Goal: Task Accomplishment & Management: Complete application form

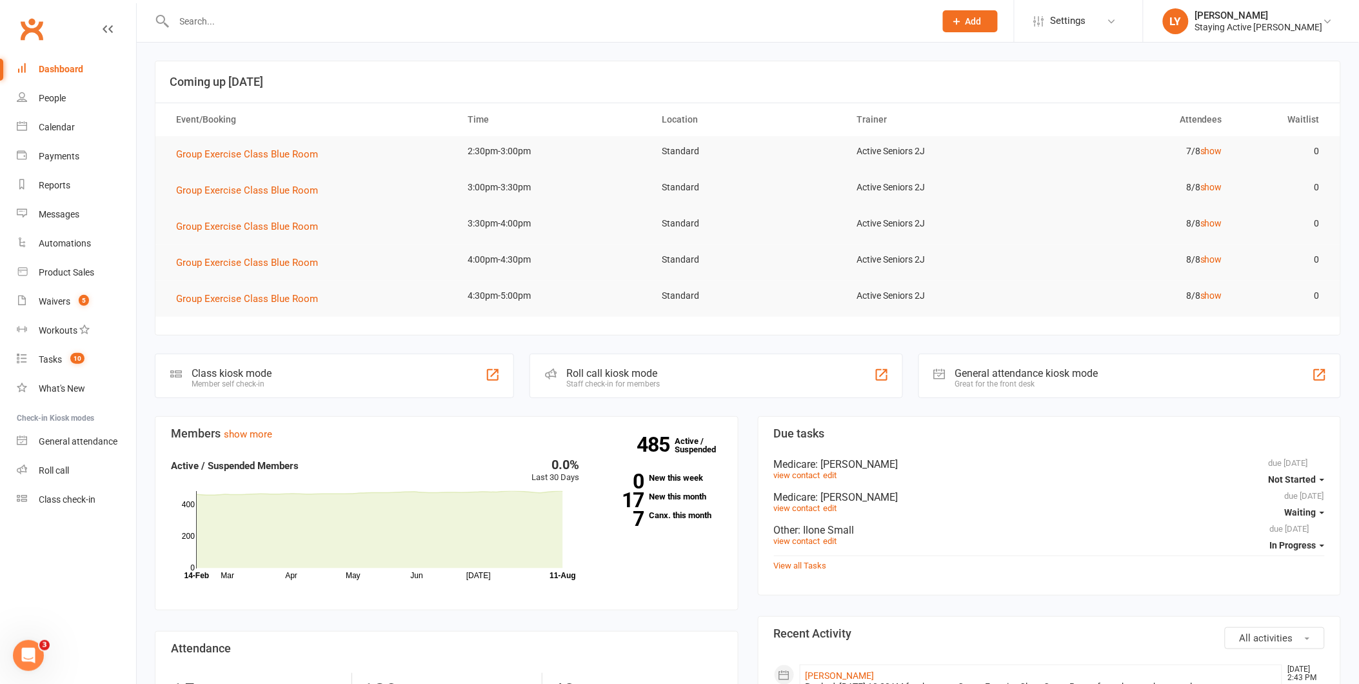
click at [226, 18] on input "text" at bounding box center [548, 21] width 756 height 18
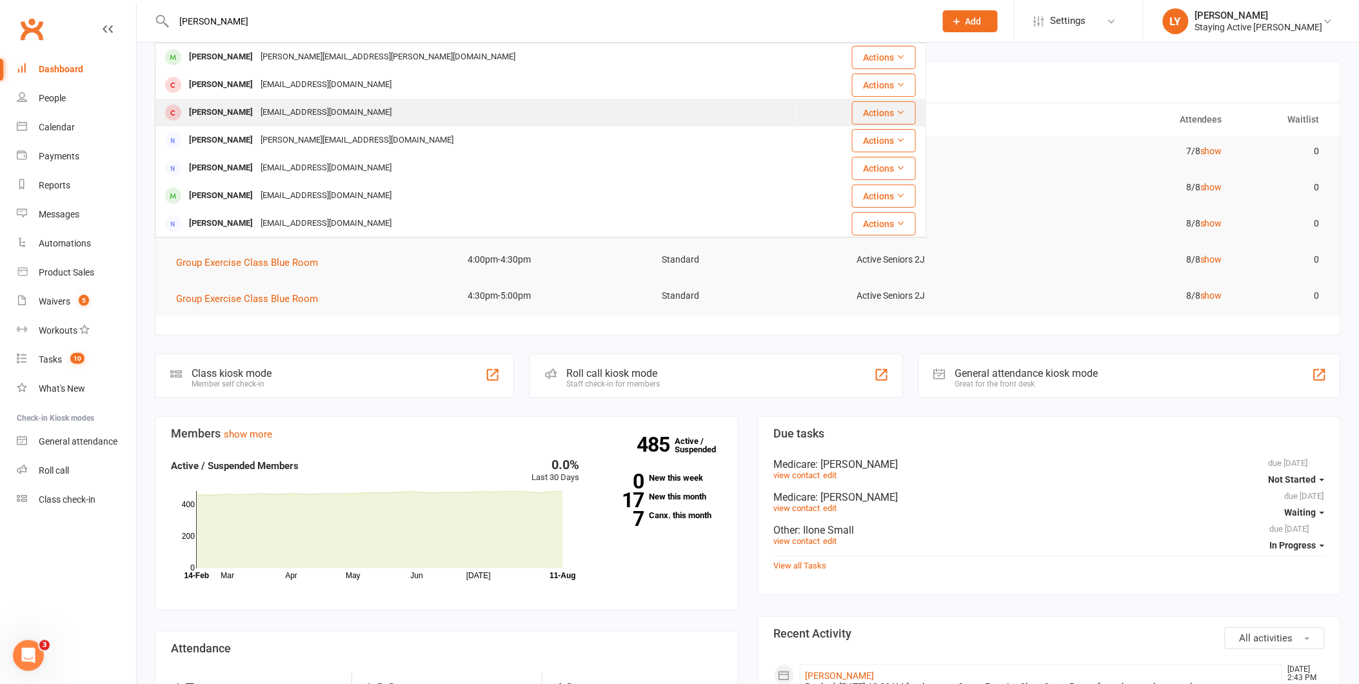
type input "[PERSON_NAME]"
click at [297, 115] on div "[EMAIL_ADDRESS][DOMAIN_NAME]" at bounding box center [326, 112] width 139 height 19
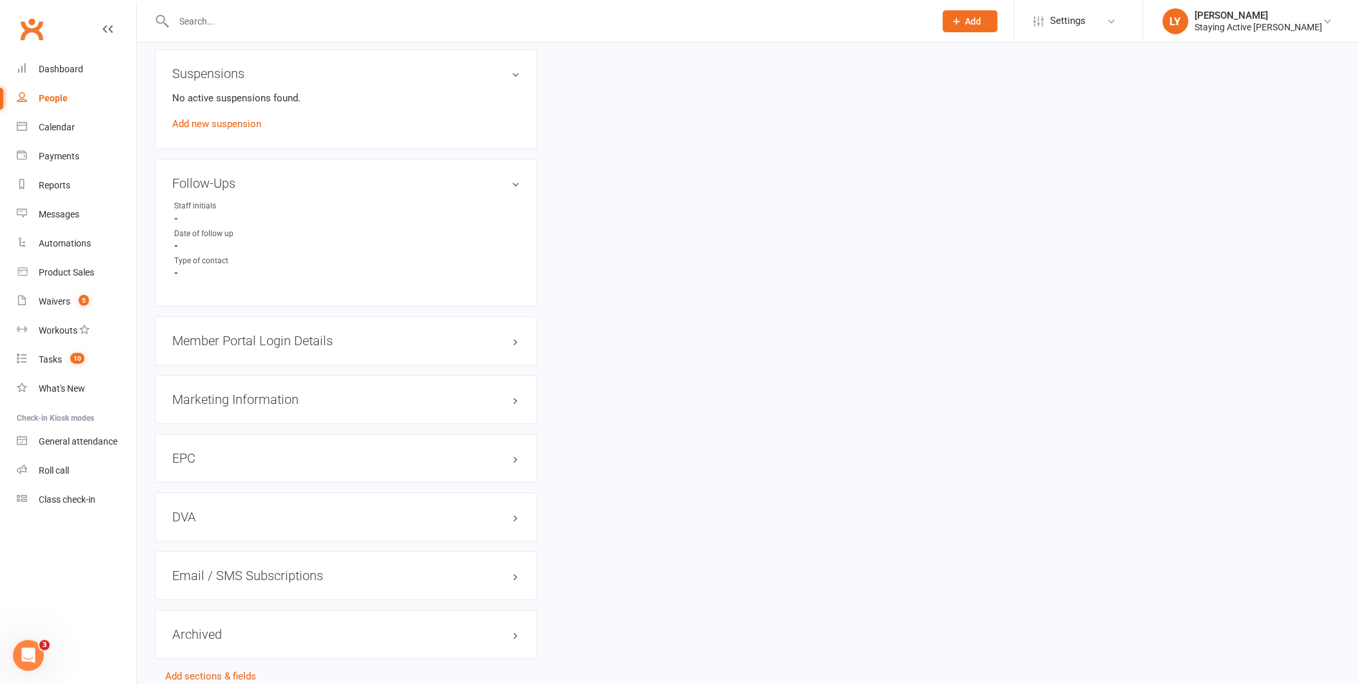
scroll to position [1050, 0]
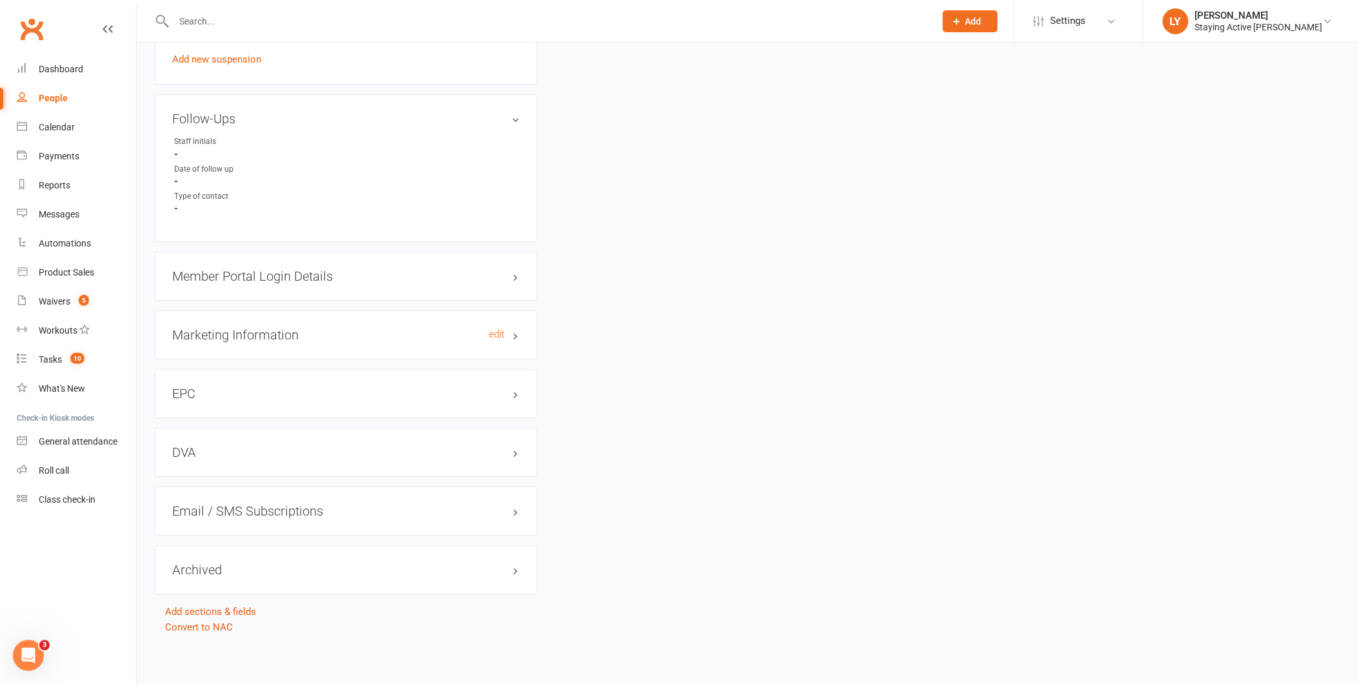
click at [288, 336] on h3 "Marketing Information edit" at bounding box center [346, 335] width 348 height 14
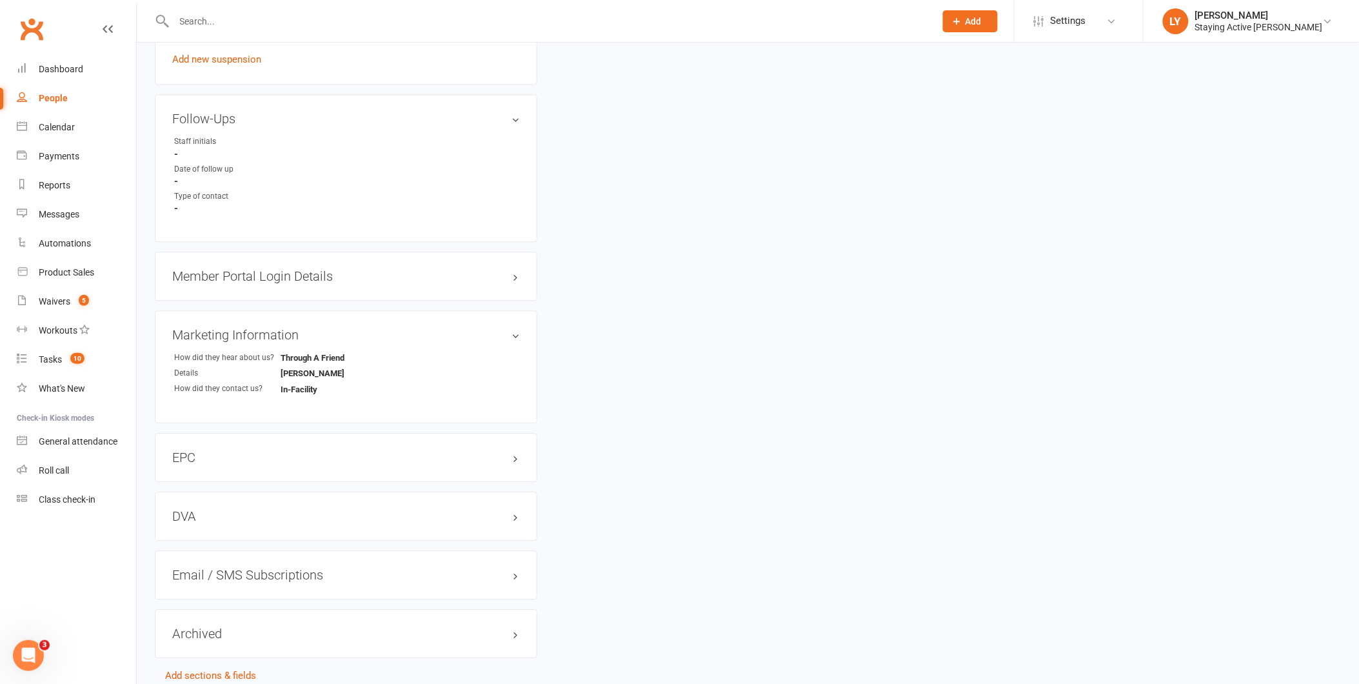
click at [294, 271] on h3 "Member Portal Login Details" at bounding box center [346, 276] width 348 height 14
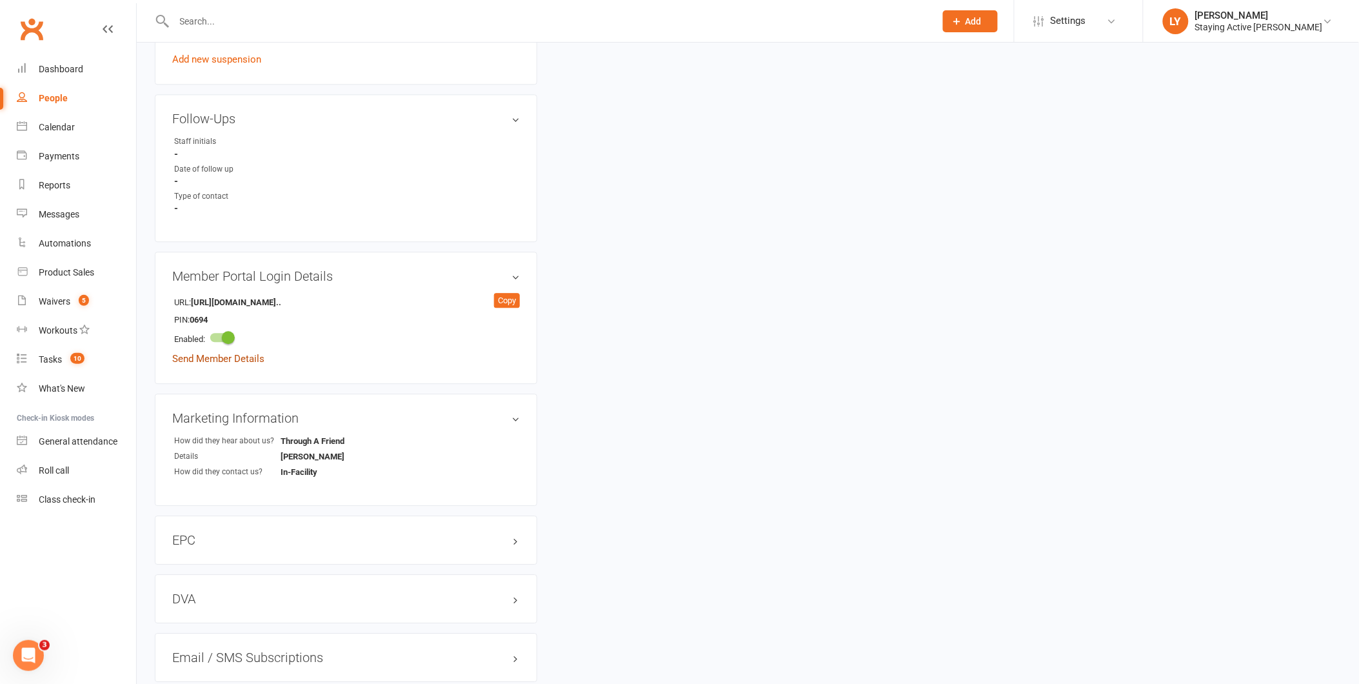
click at [241, 360] on link "Send Member Details" at bounding box center [218, 359] width 92 height 12
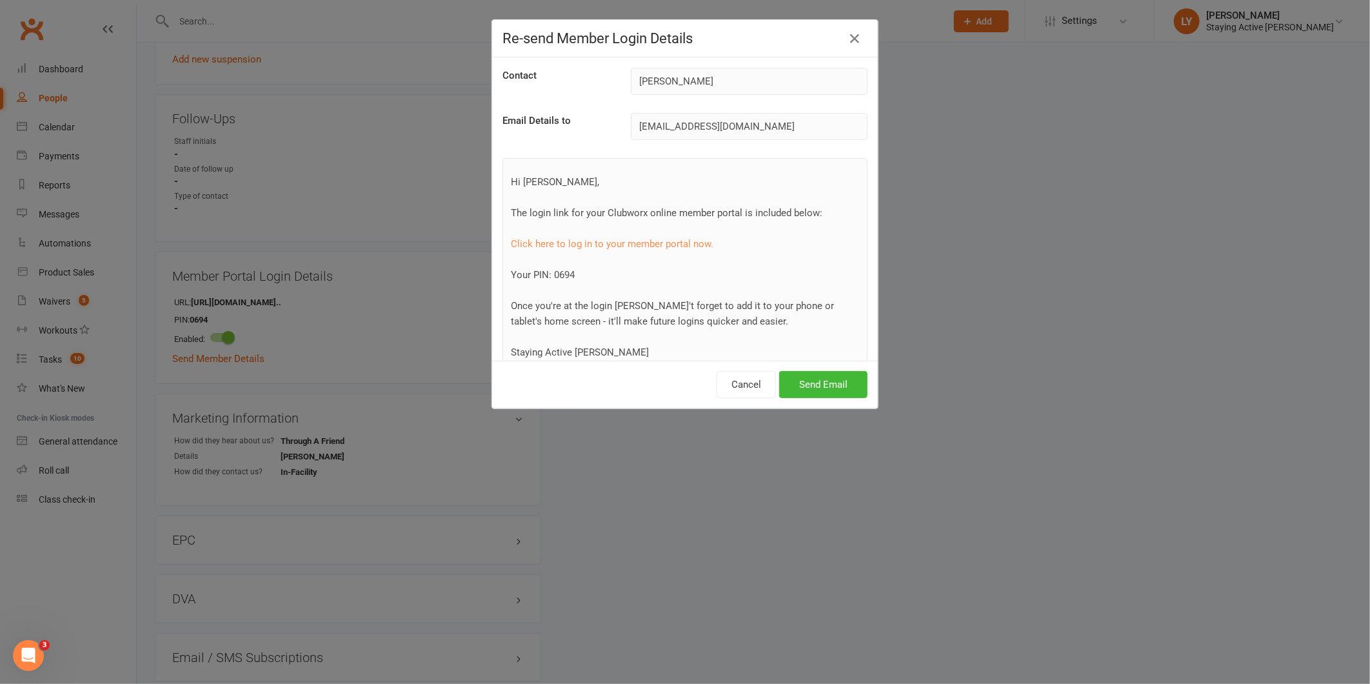
click at [807, 370] on div "Cancel Send Email" at bounding box center [685, 385] width 386 height 48
click at [821, 376] on button "Send Email" at bounding box center [823, 384] width 88 height 27
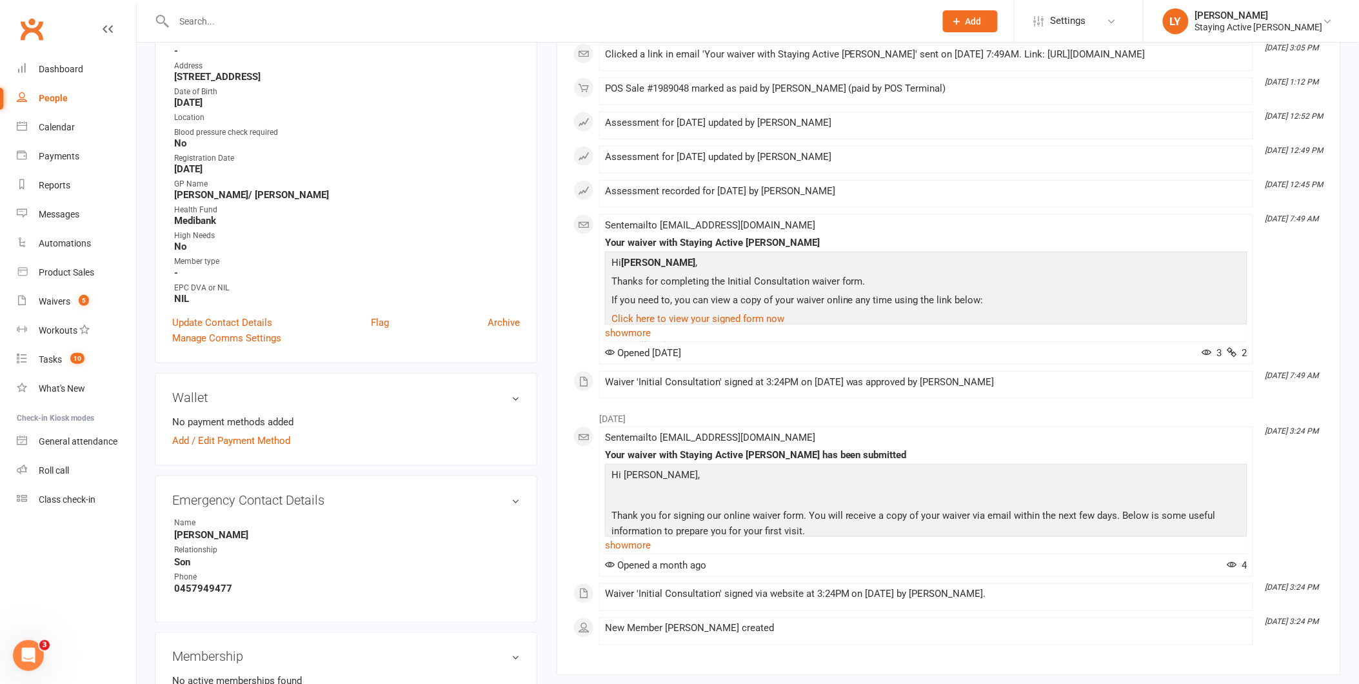
scroll to position [430, 0]
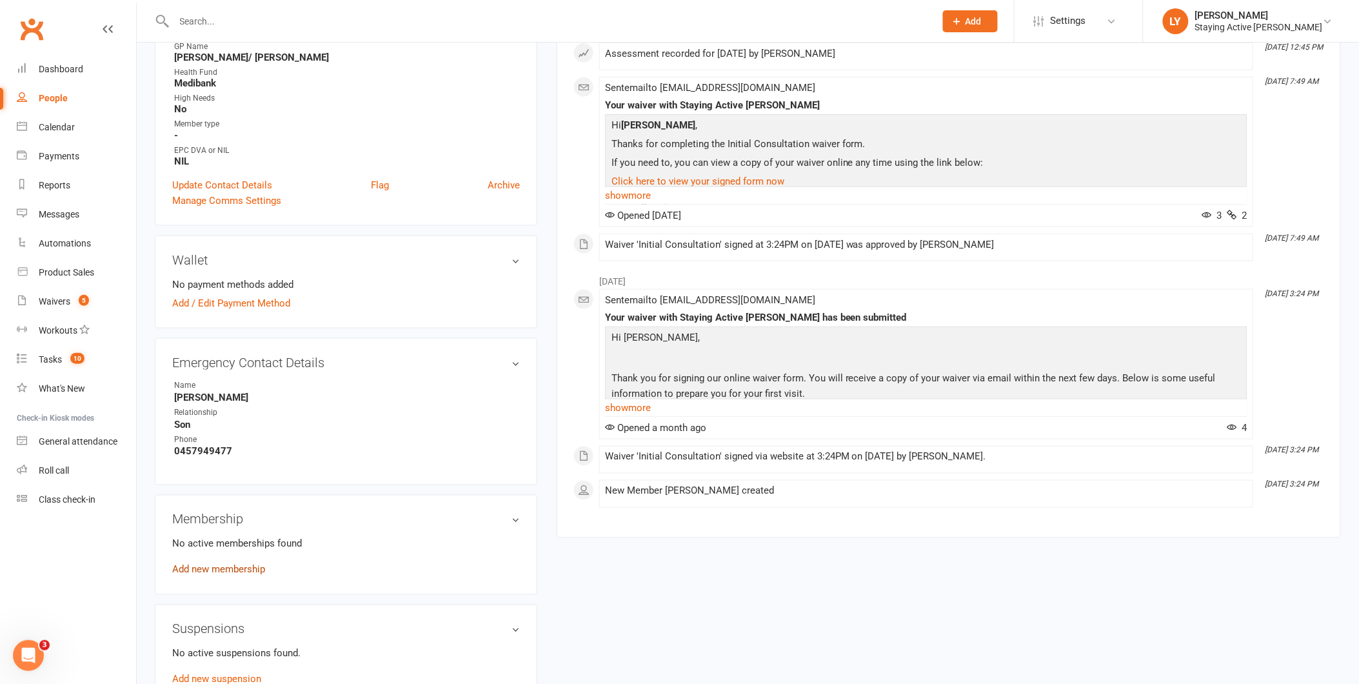
click at [237, 568] on link "Add new membership" at bounding box center [218, 570] width 93 height 12
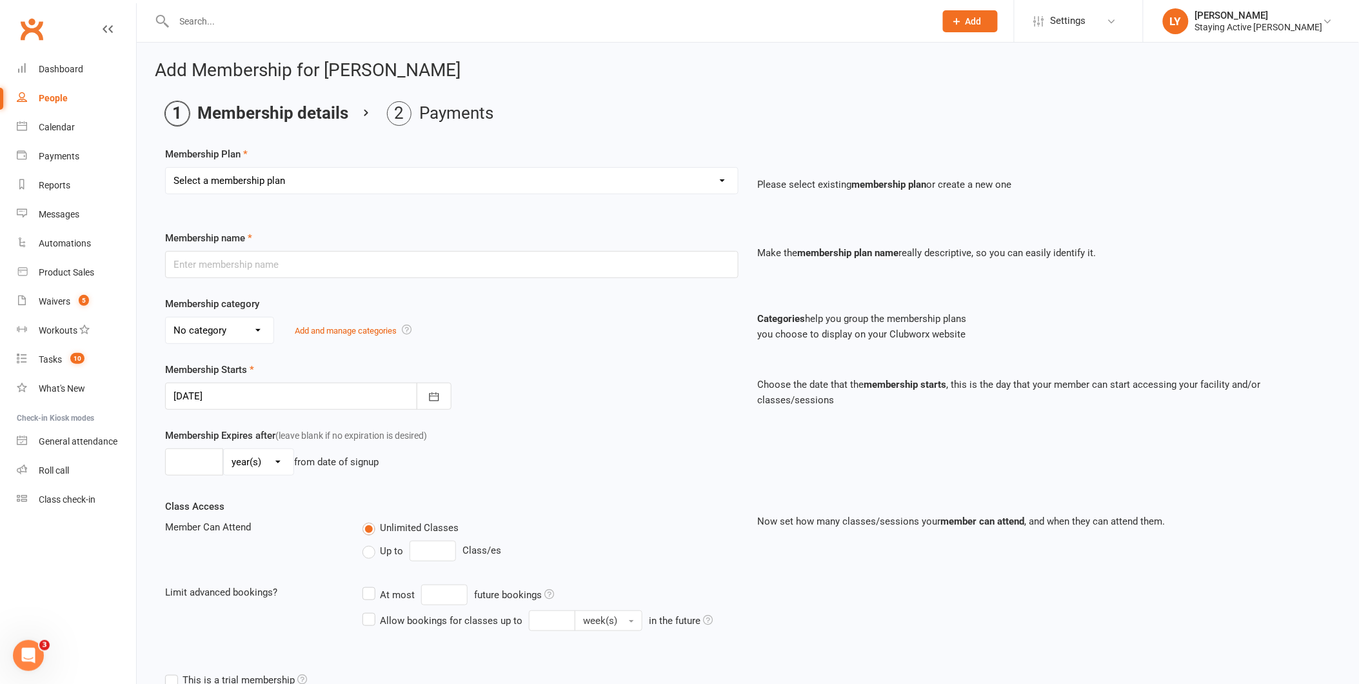
click at [281, 185] on select "Select a membership plan Create new Membership Plan 193000 Telehealth Exercise …" at bounding box center [452, 181] width 572 height 26
select select "2"
click at [166, 168] on select "Select a membership plan Create new Membership Plan 193000 Telehealth Exercise …" at bounding box center [452, 181] width 572 height 26
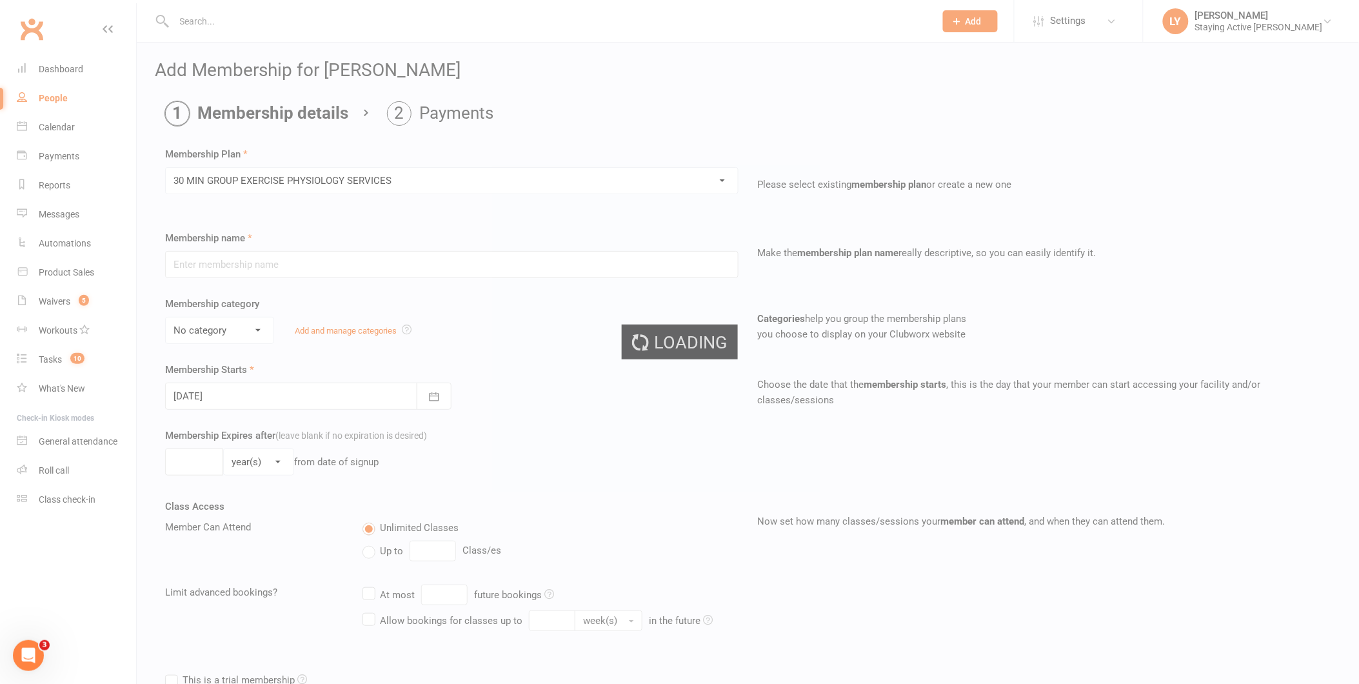
type input "30 MIN GROUP EXERCISE PHYSIOLOGY SERVICES"
select select "2"
type input "3"
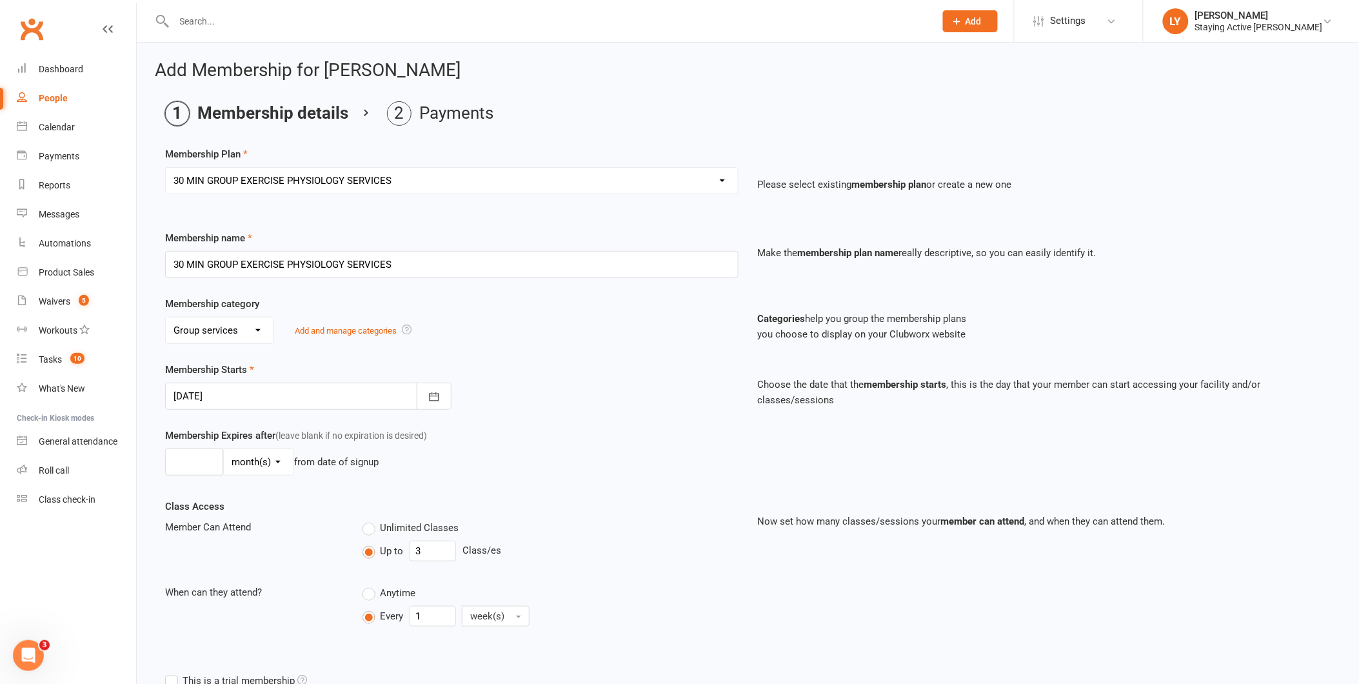
click at [225, 402] on div at bounding box center [308, 396] width 286 height 27
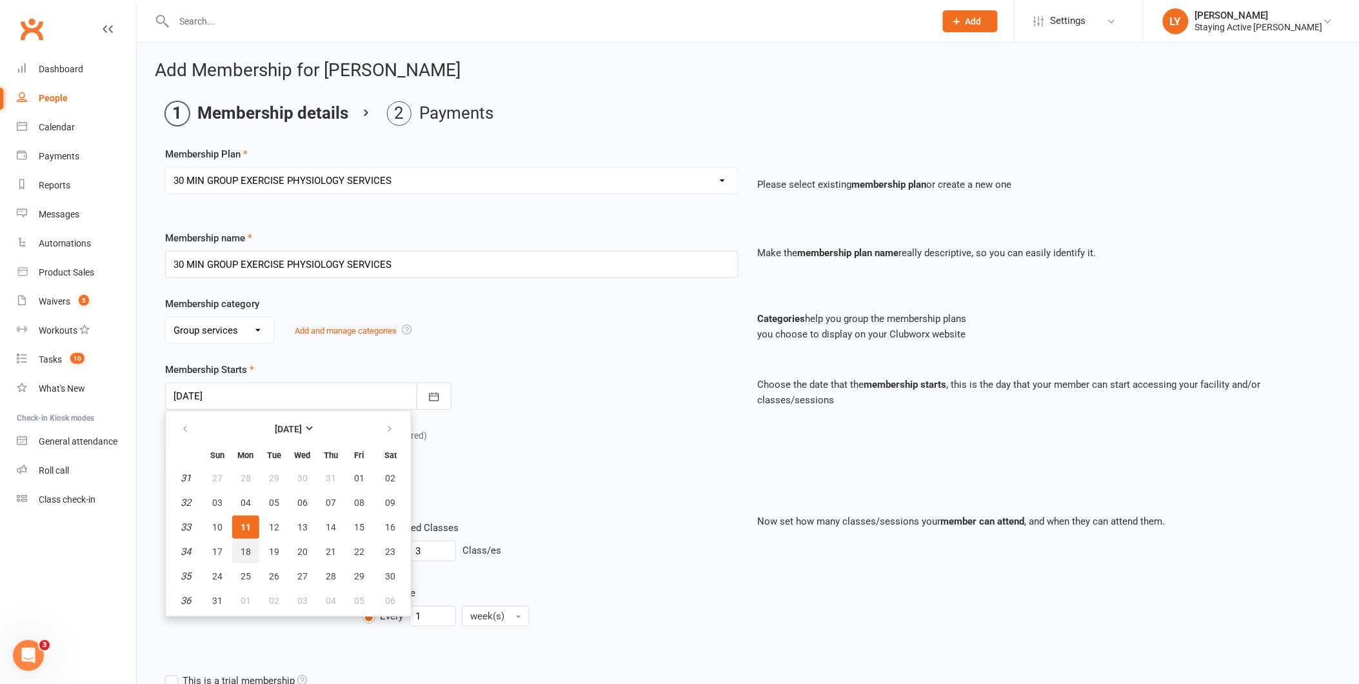
click at [253, 547] on button "18" at bounding box center [245, 551] width 27 height 23
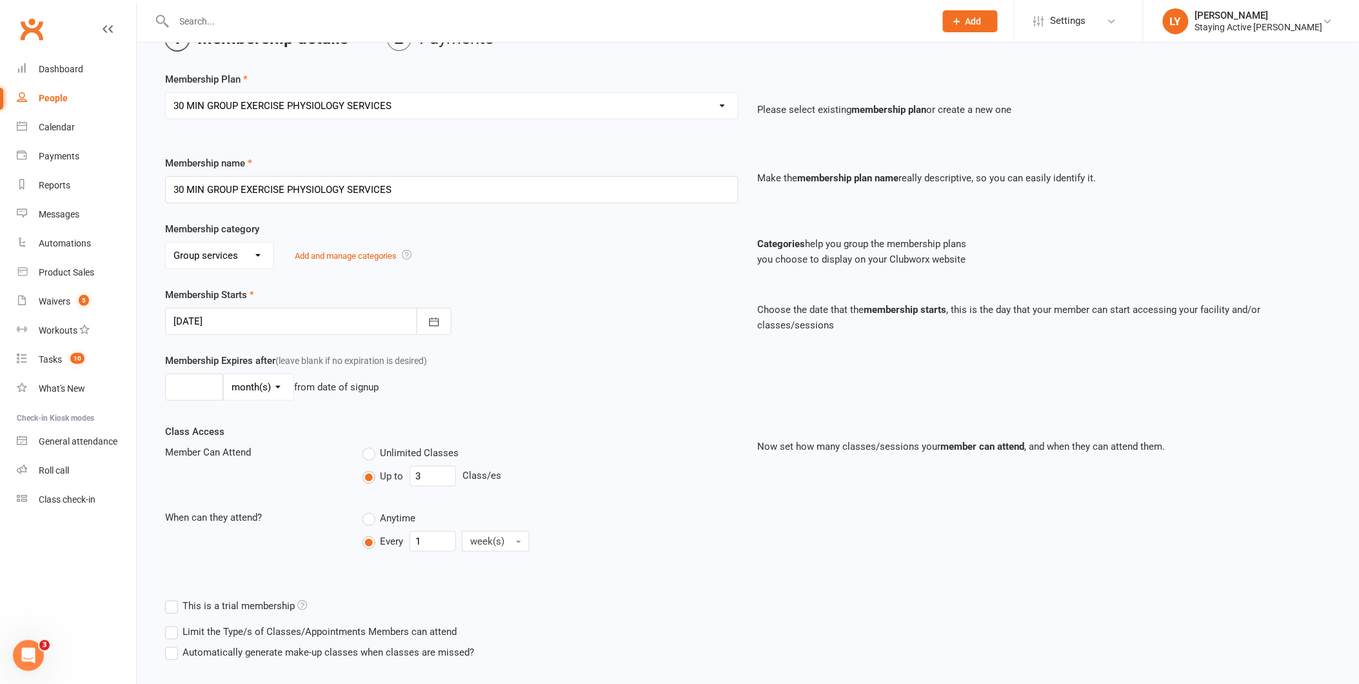
scroll to position [153, 0]
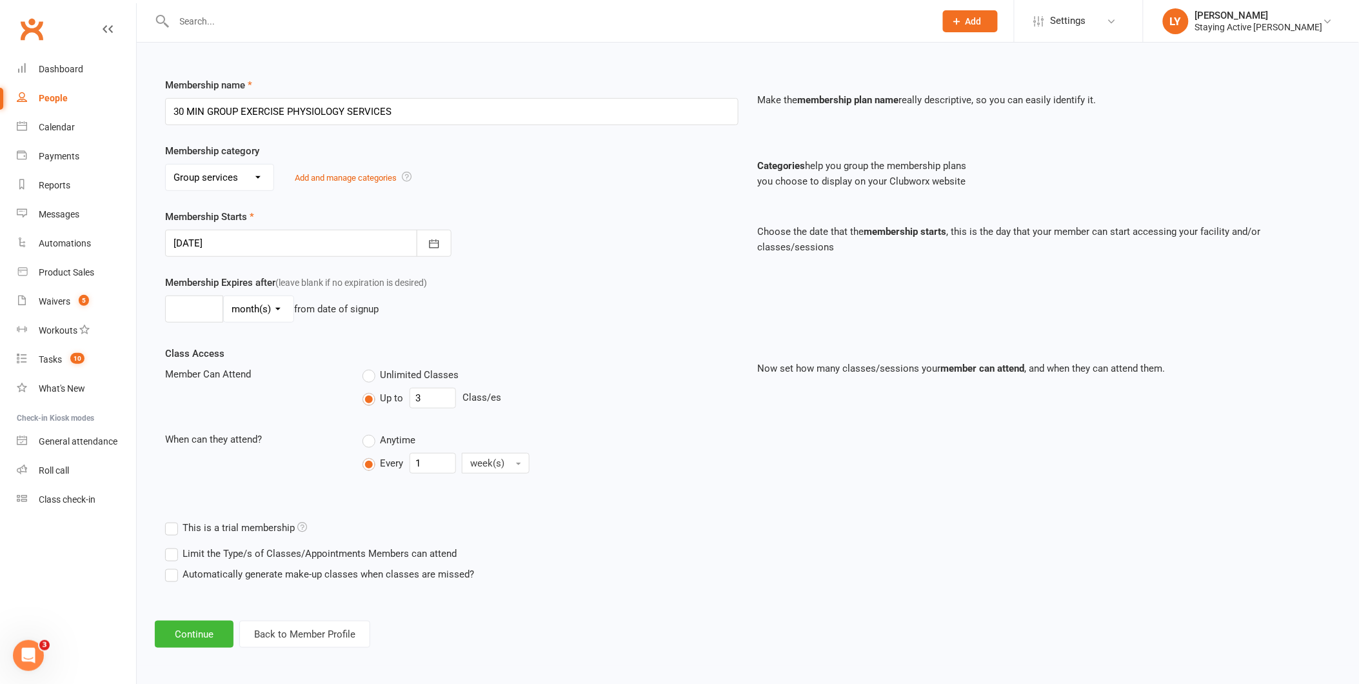
click at [1085, 526] on div "This is a trial membership" at bounding box center [747, 528] width 1185 height 26
click at [257, 240] on div at bounding box center [308, 243] width 286 height 27
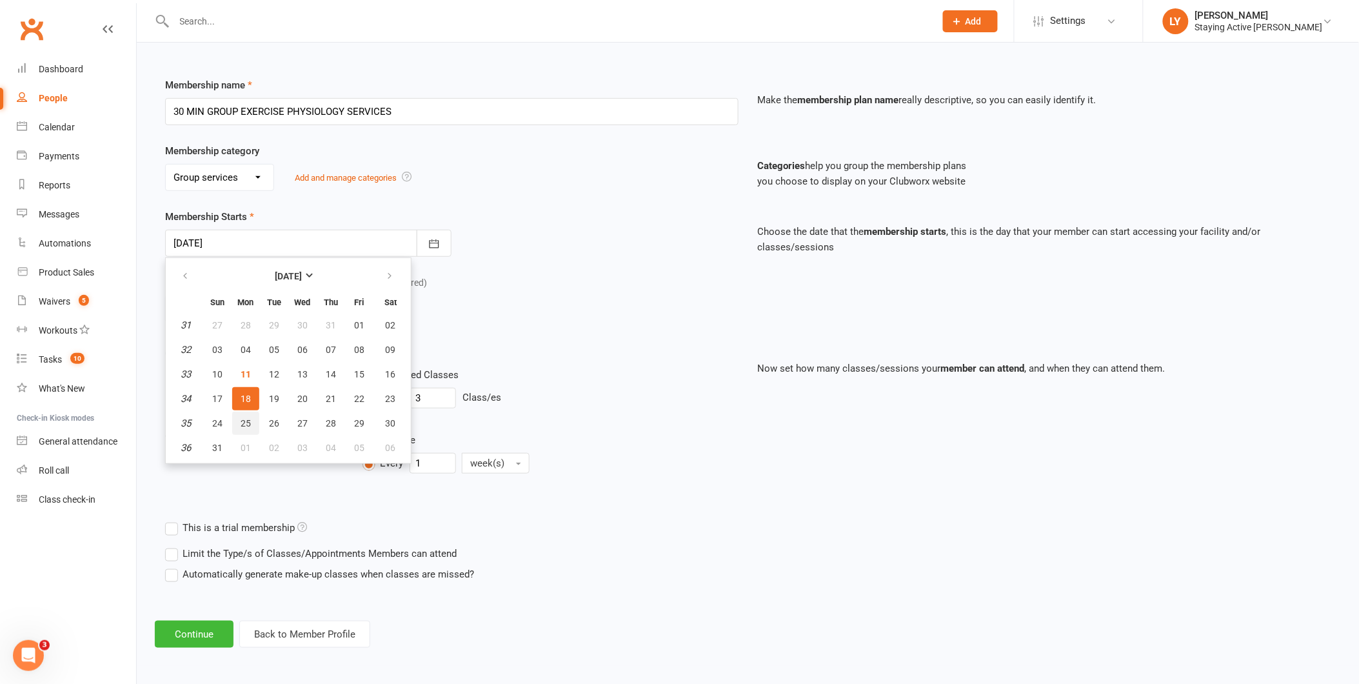
drag, startPoint x: 241, startPoint y: 414, endPoint x: 269, endPoint y: 414, distance: 27.8
click at [241, 418] on span "25" at bounding box center [246, 423] width 10 height 10
type input "[DATE]"
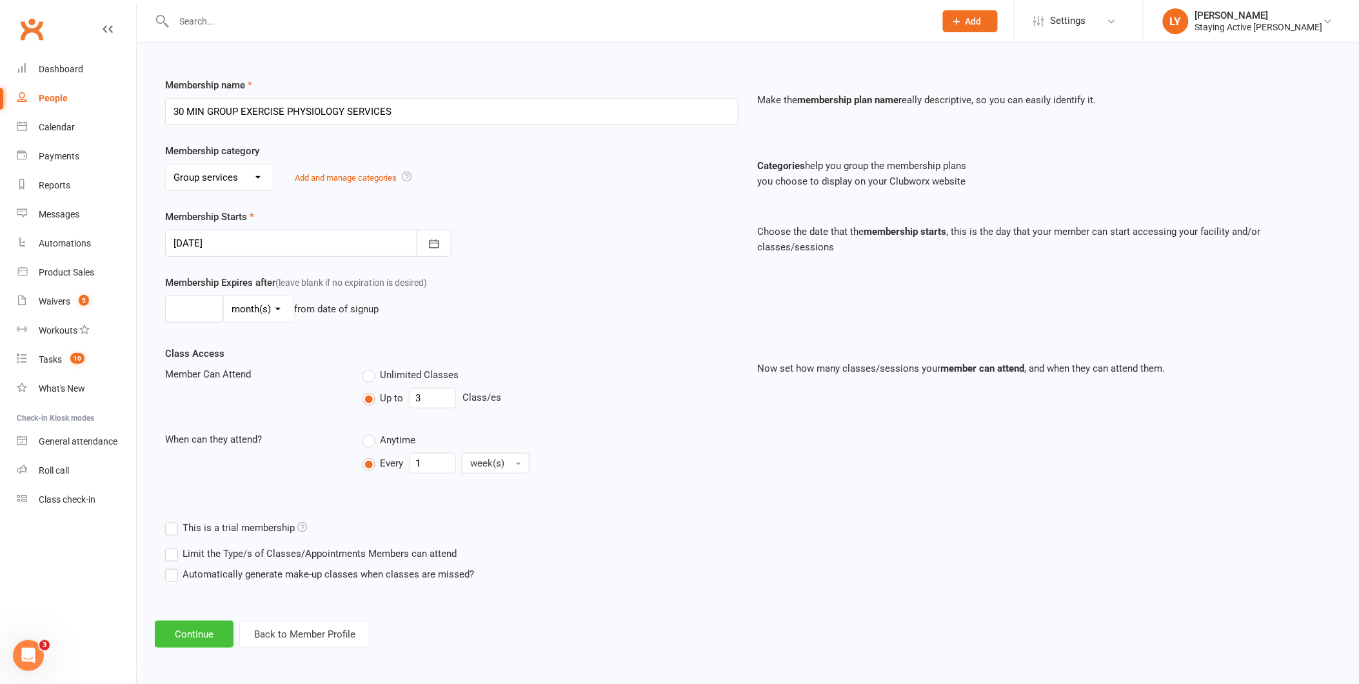
click at [203, 636] on button "Continue" at bounding box center [194, 634] width 79 height 27
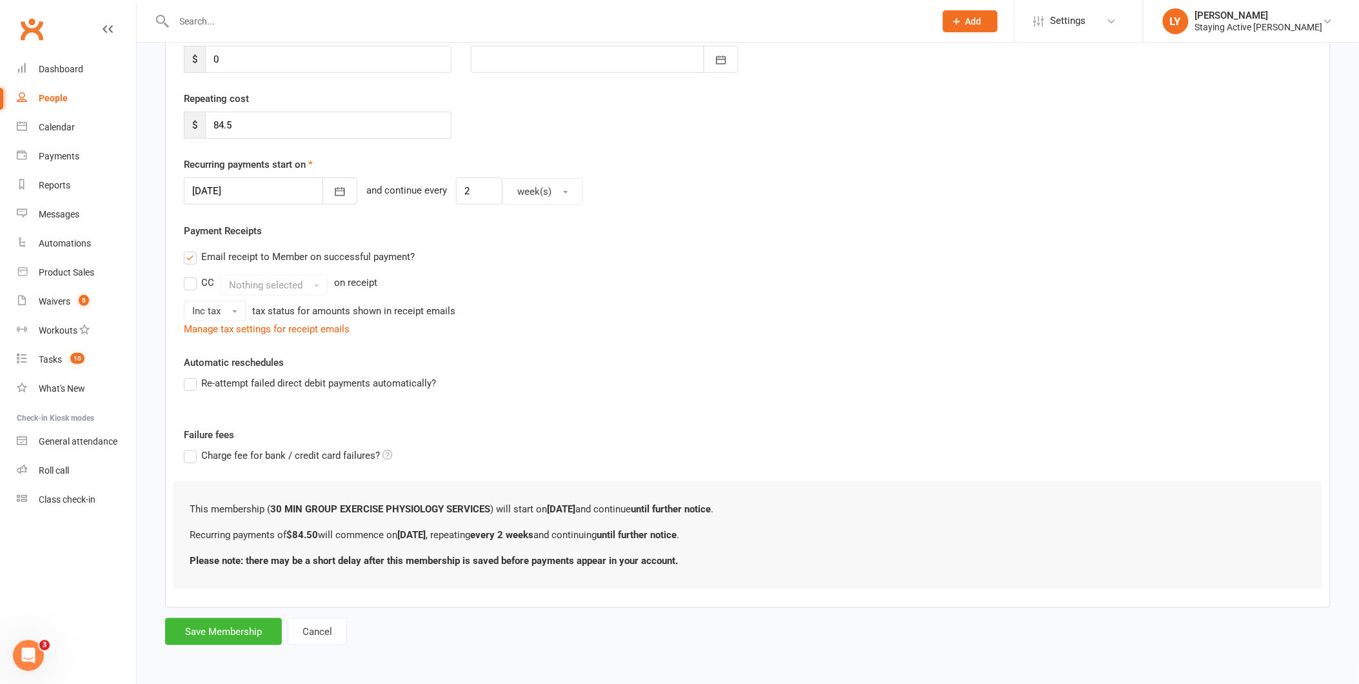
scroll to position [203, 0]
click at [249, 197] on div at bounding box center [271, 190] width 174 height 27
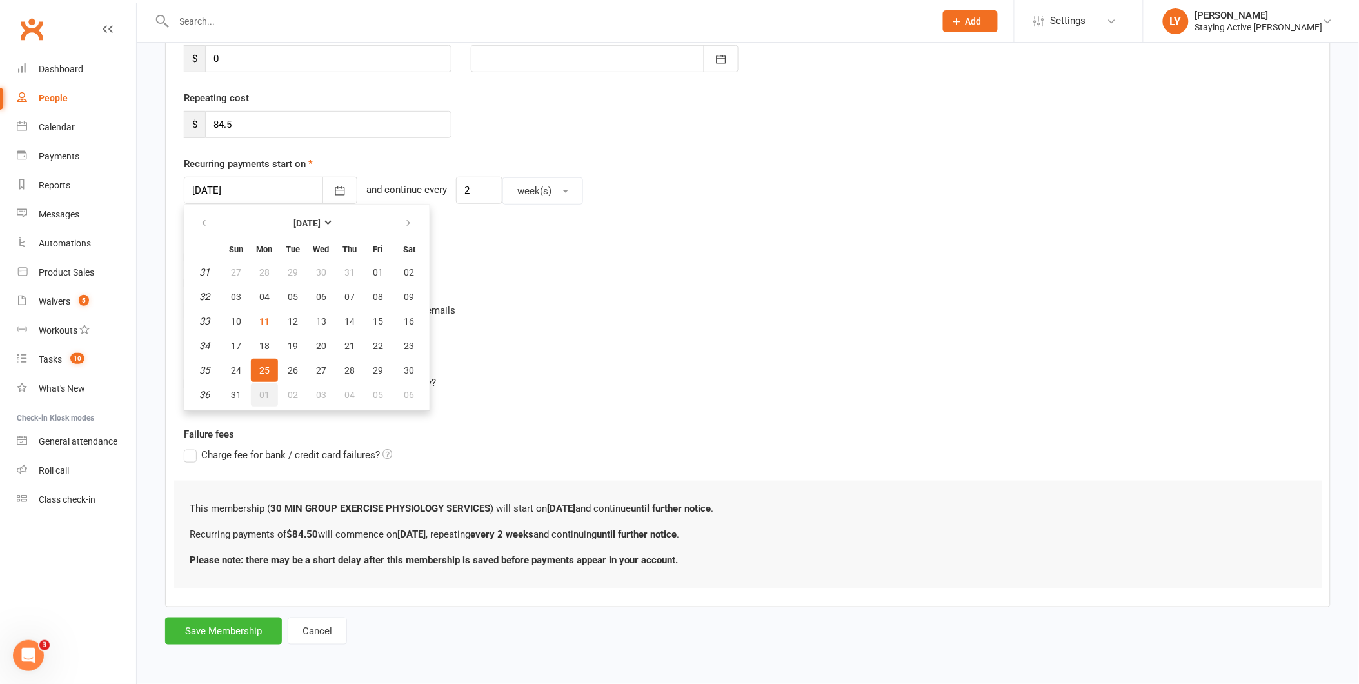
click at [272, 388] on button "01" at bounding box center [264, 394] width 27 height 23
type input "[DATE]"
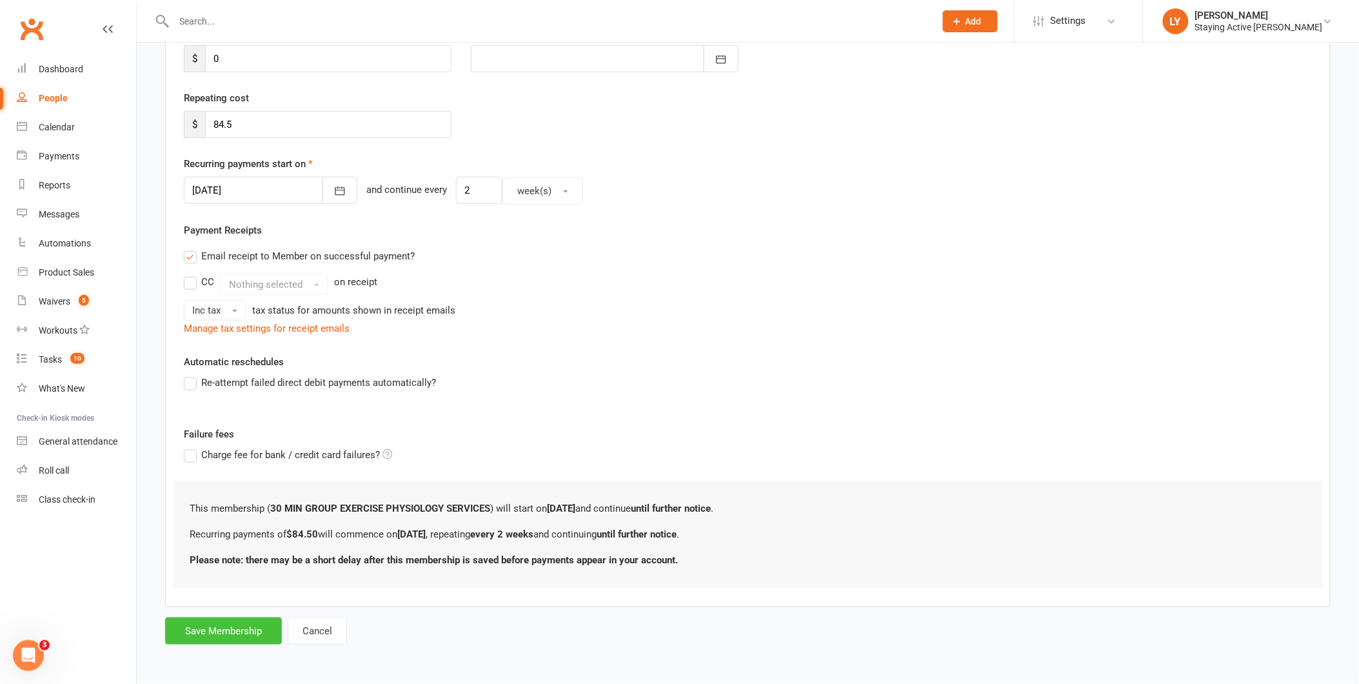
click at [250, 632] on button "Save Membership" at bounding box center [223, 630] width 117 height 27
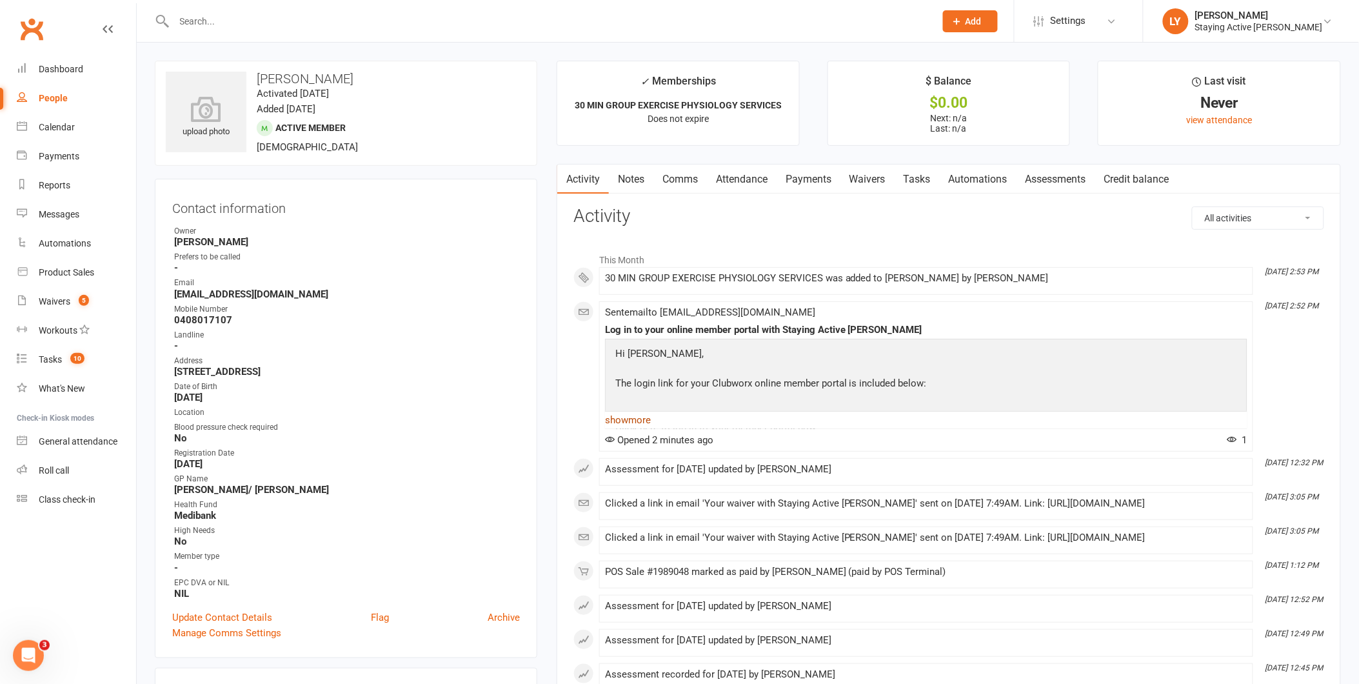
click at [654, 422] on link "show more" at bounding box center [926, 420] width 643 height 18
